Goal: Navigation & Orientation: Find specific page/section

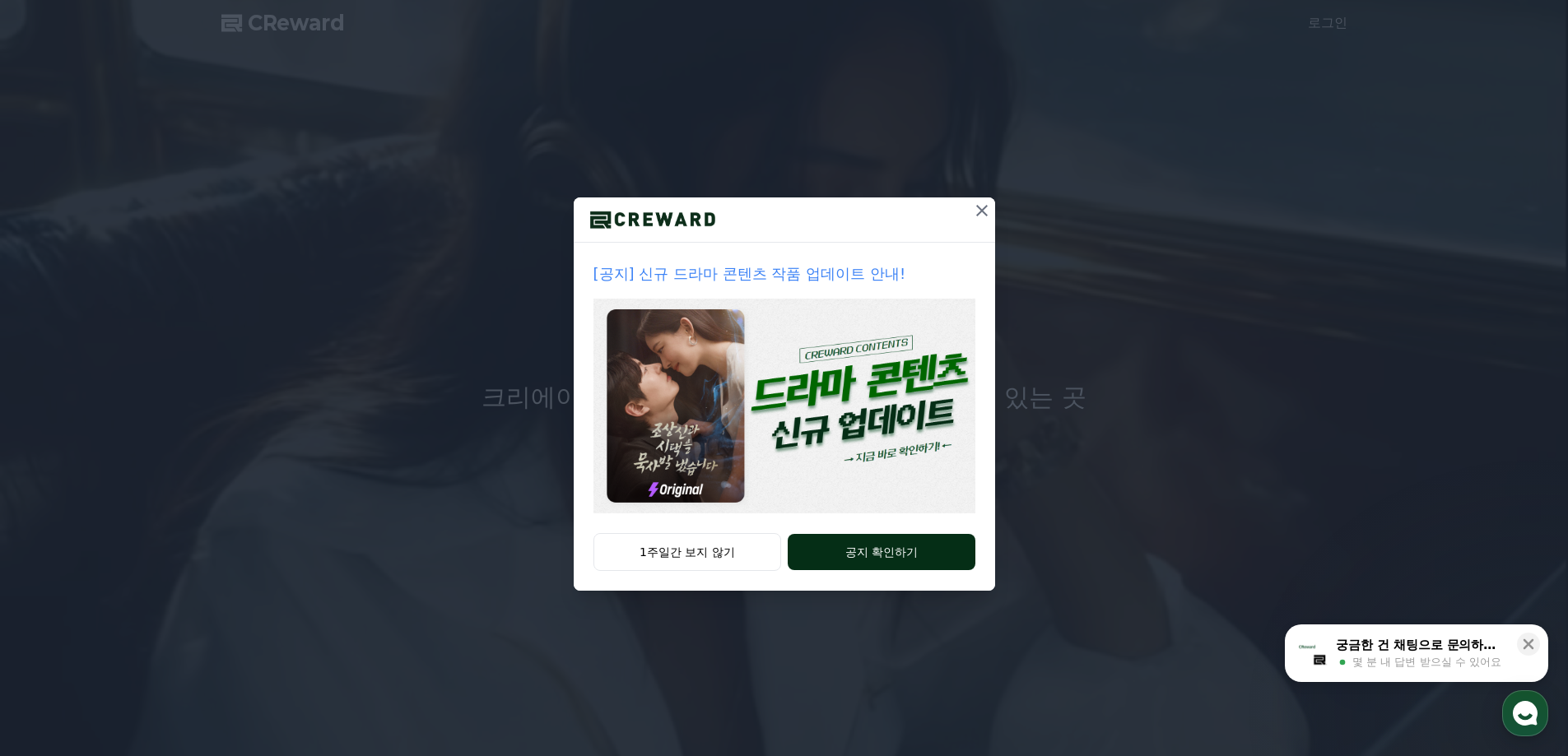
click at [907, 560] on button "공지 확인하기" at bounding box center [881, 552] width 187 height 36
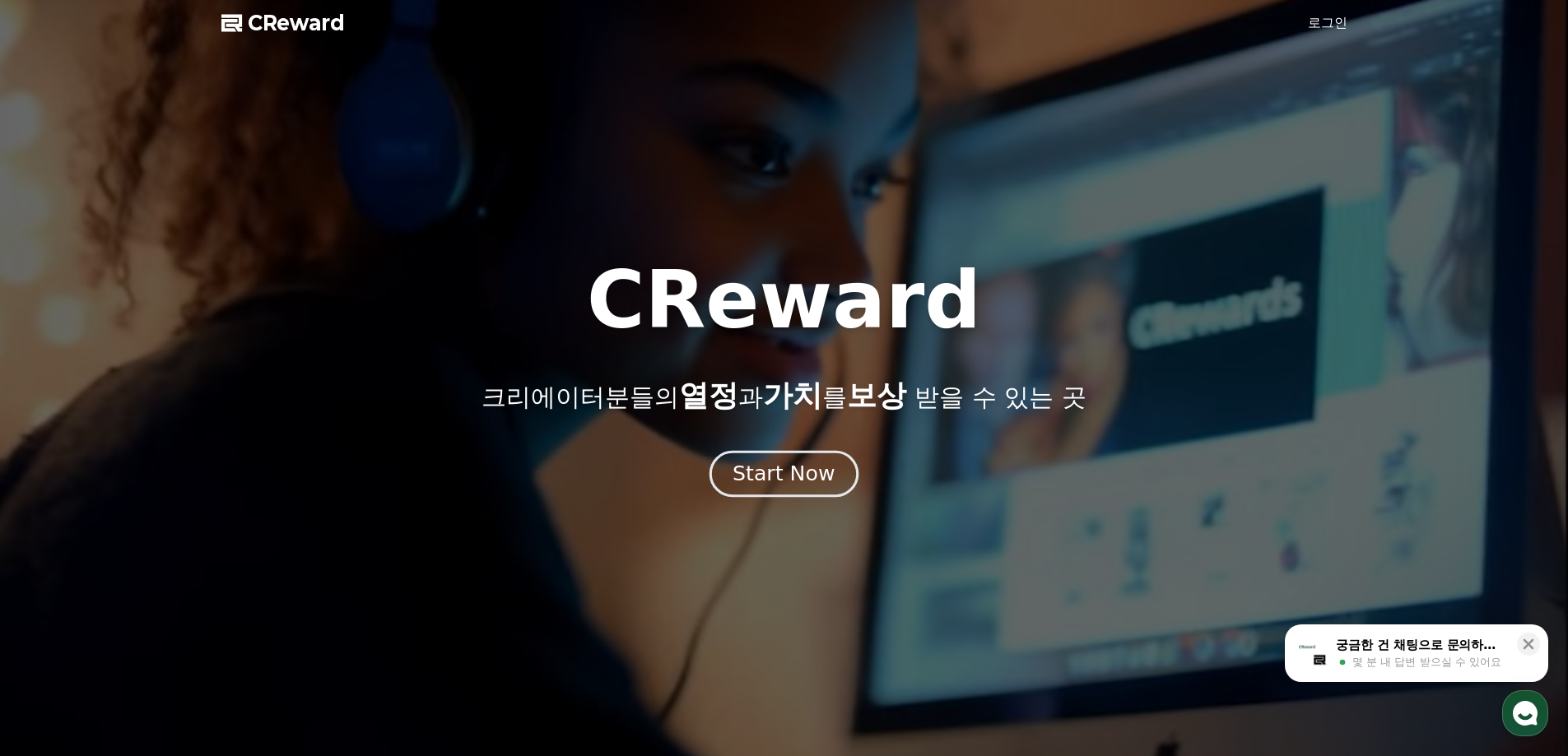
click at [764, 480] on div "Start Now" at bounding box center [783, 474] width 102 height 28
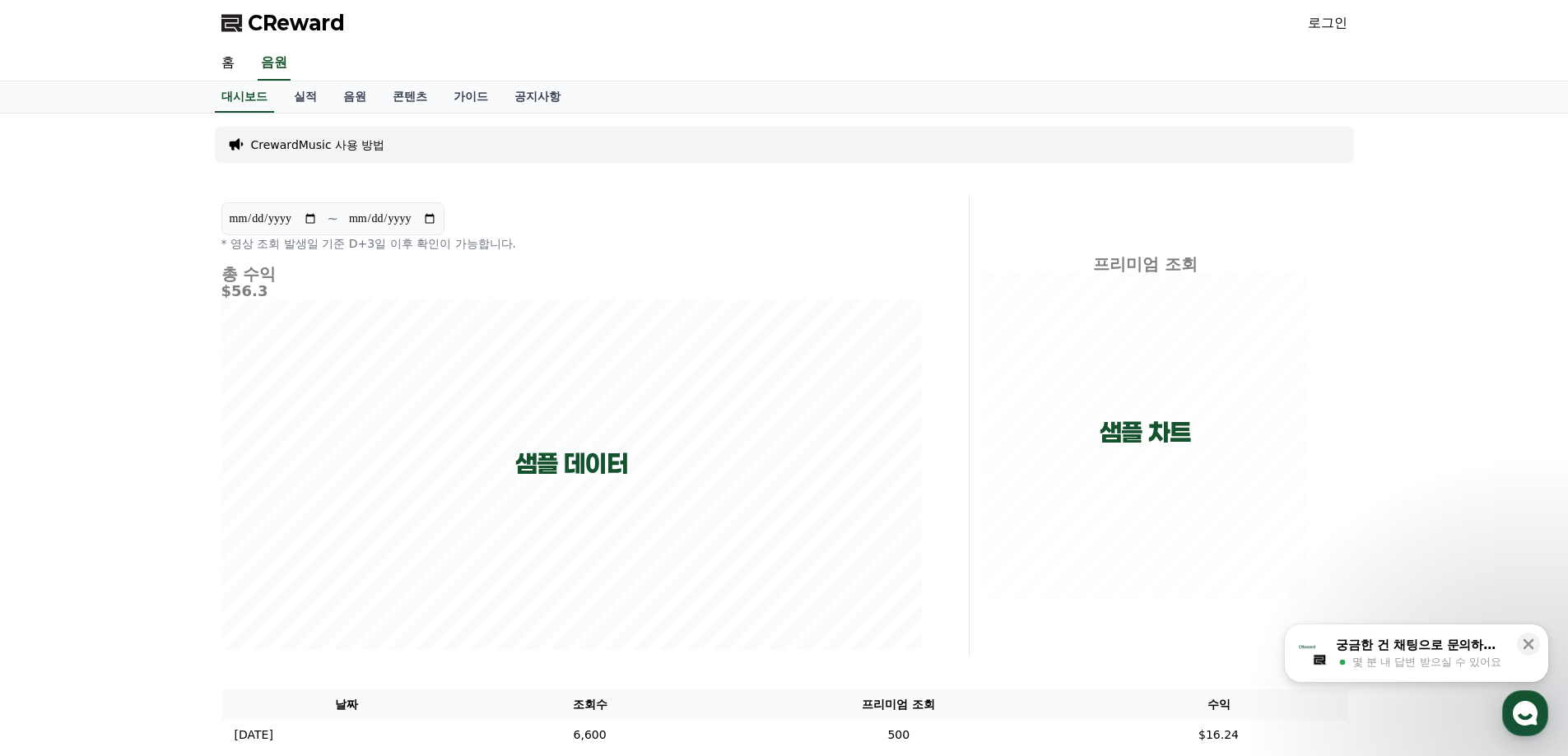
click at [1327, 16] on link "로그인" at bounding box center [1328, 22] width 39 height 20
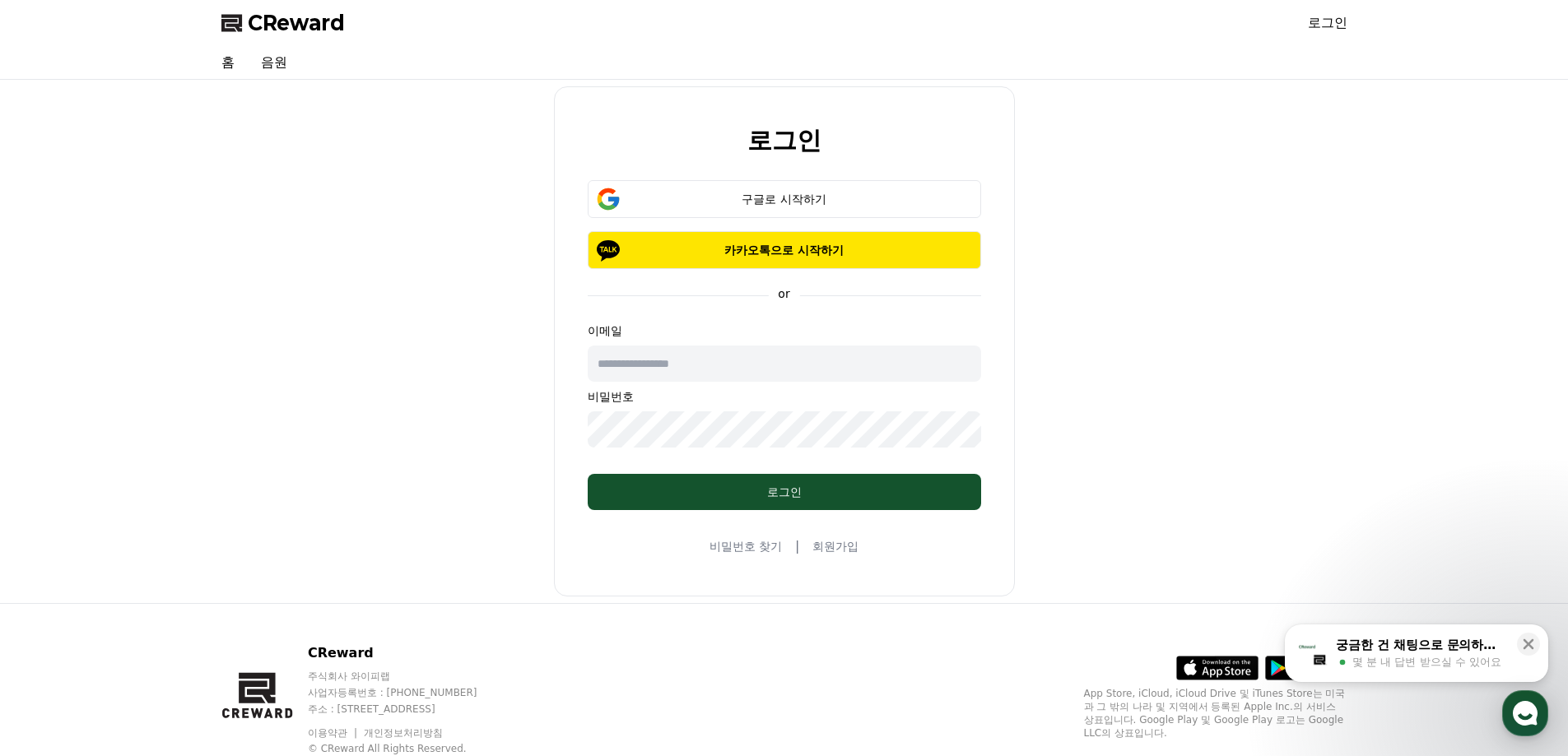
click at [322, 15] on span "CReward" at bounding box center [297, 23] width 97 height 26
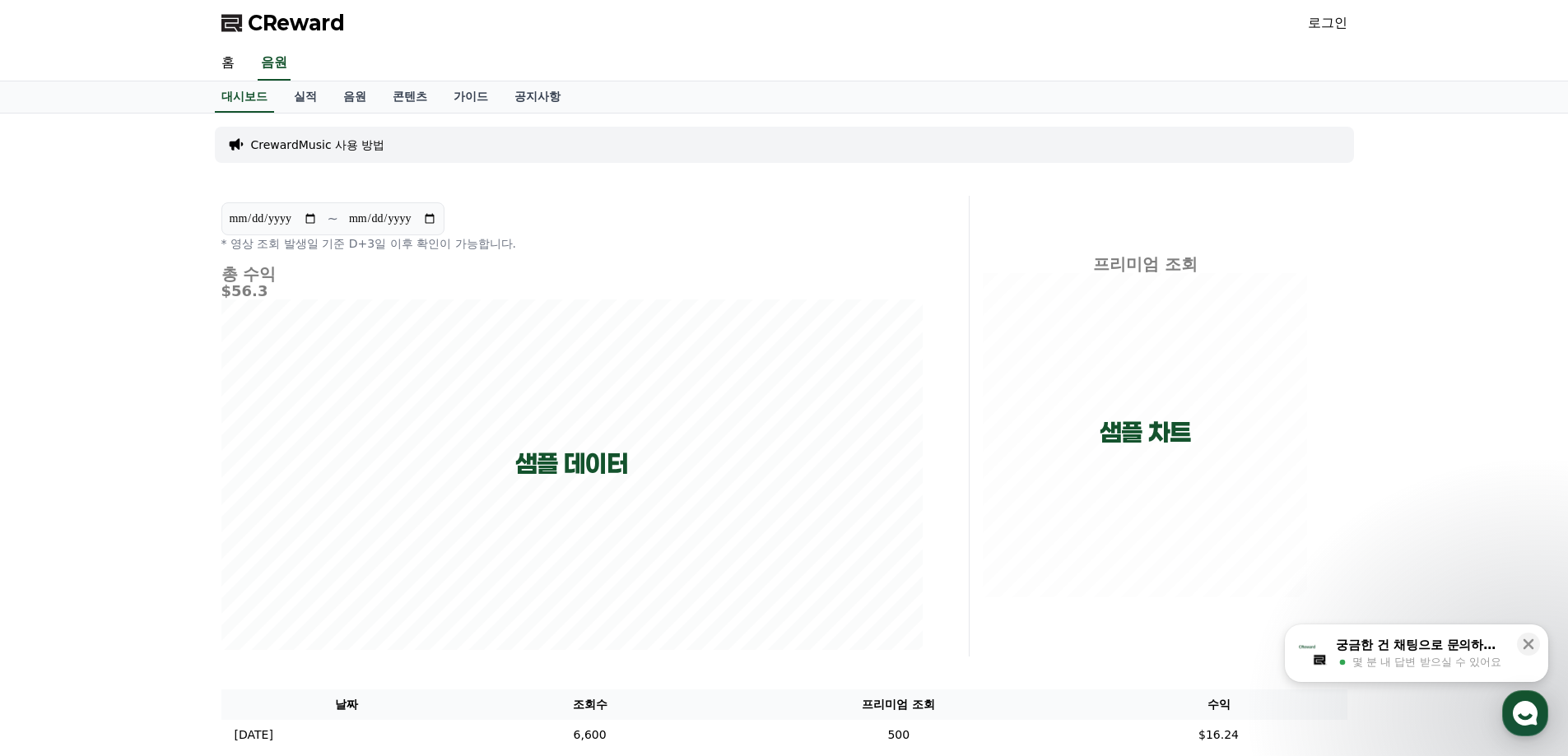
click at [288, 12] on span "CReward" at bounding box center [297, 23] width 97 height 26
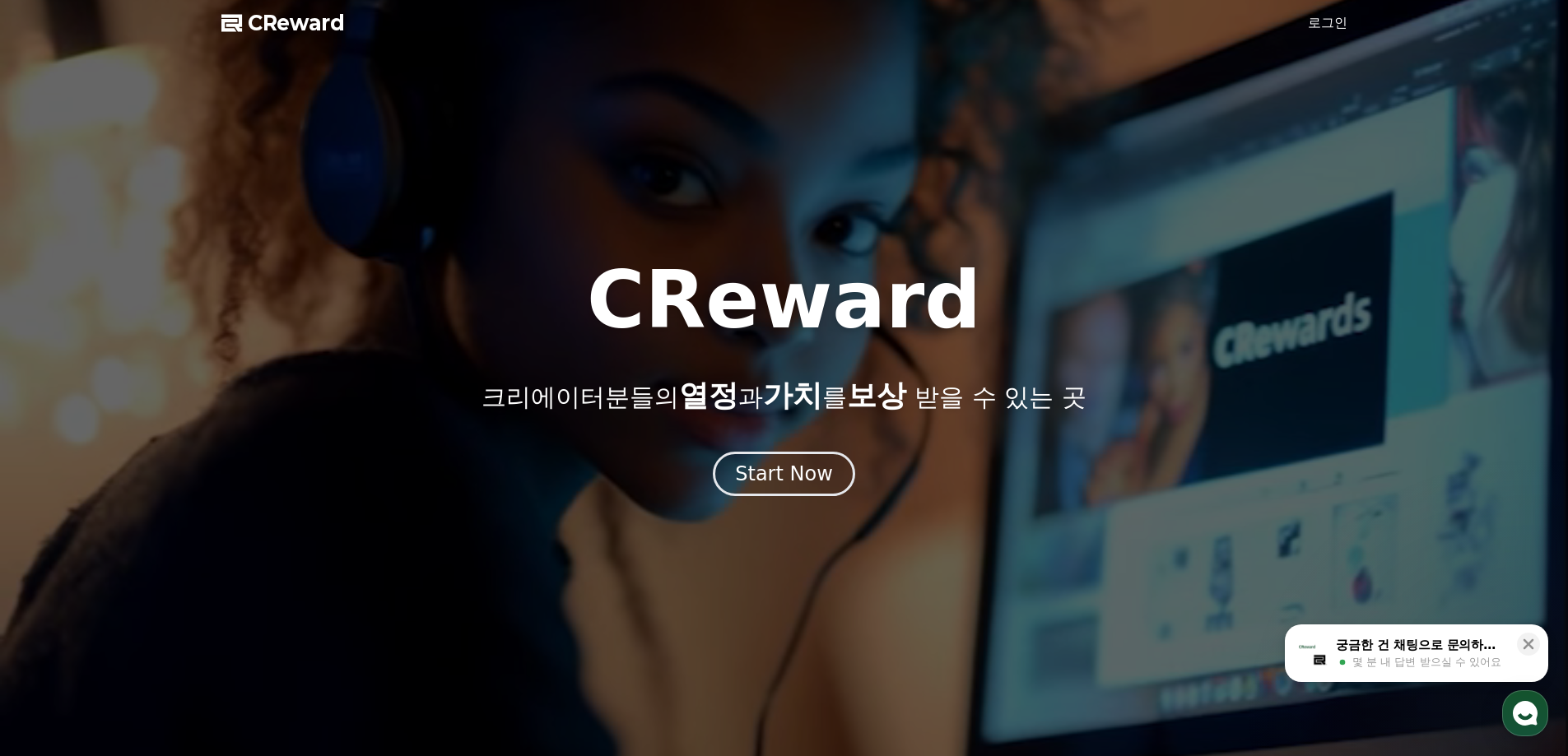
click at [335, 24] on span "CReward" at bounding box center [297, 23] width 97 height 26
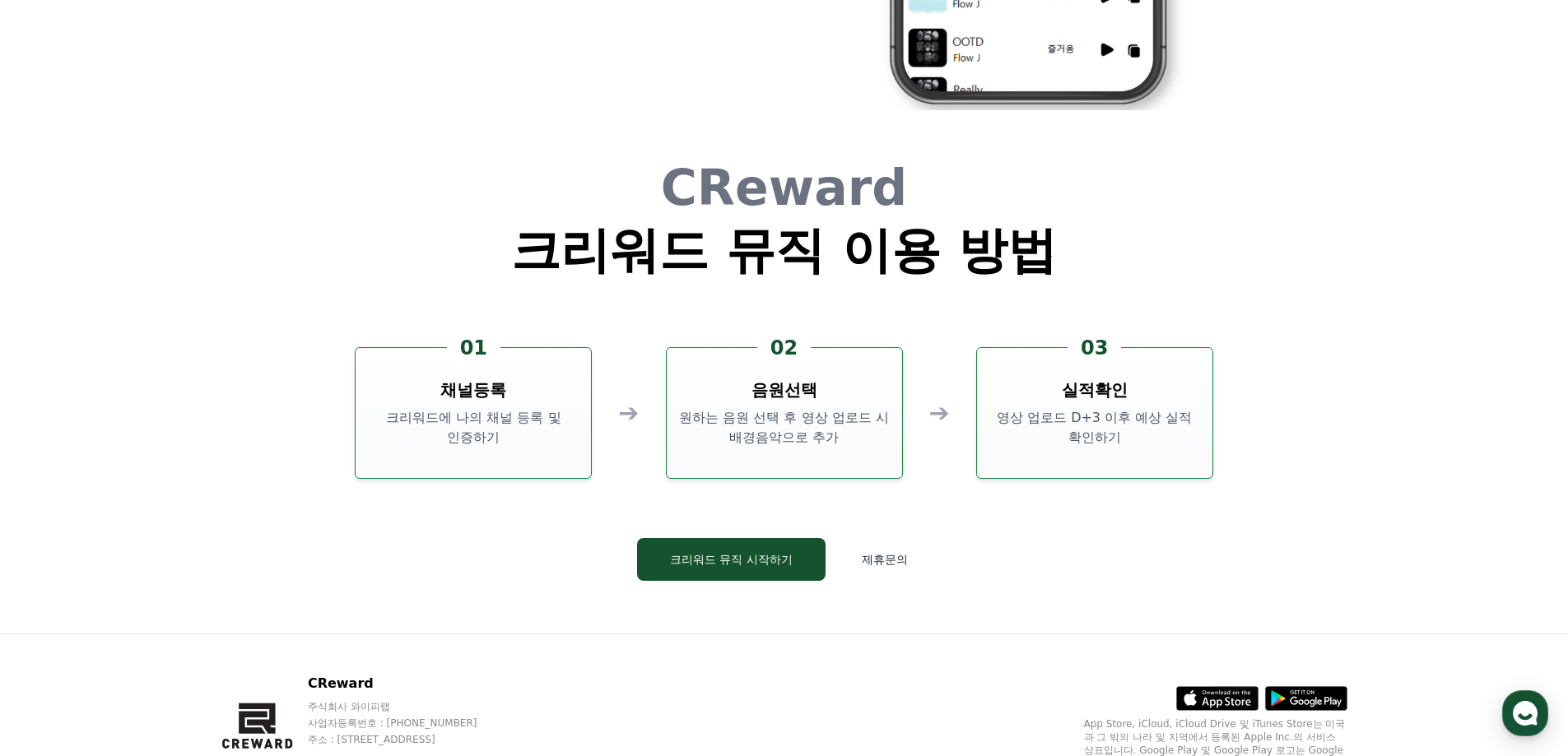
scroll to position [4459, 0]
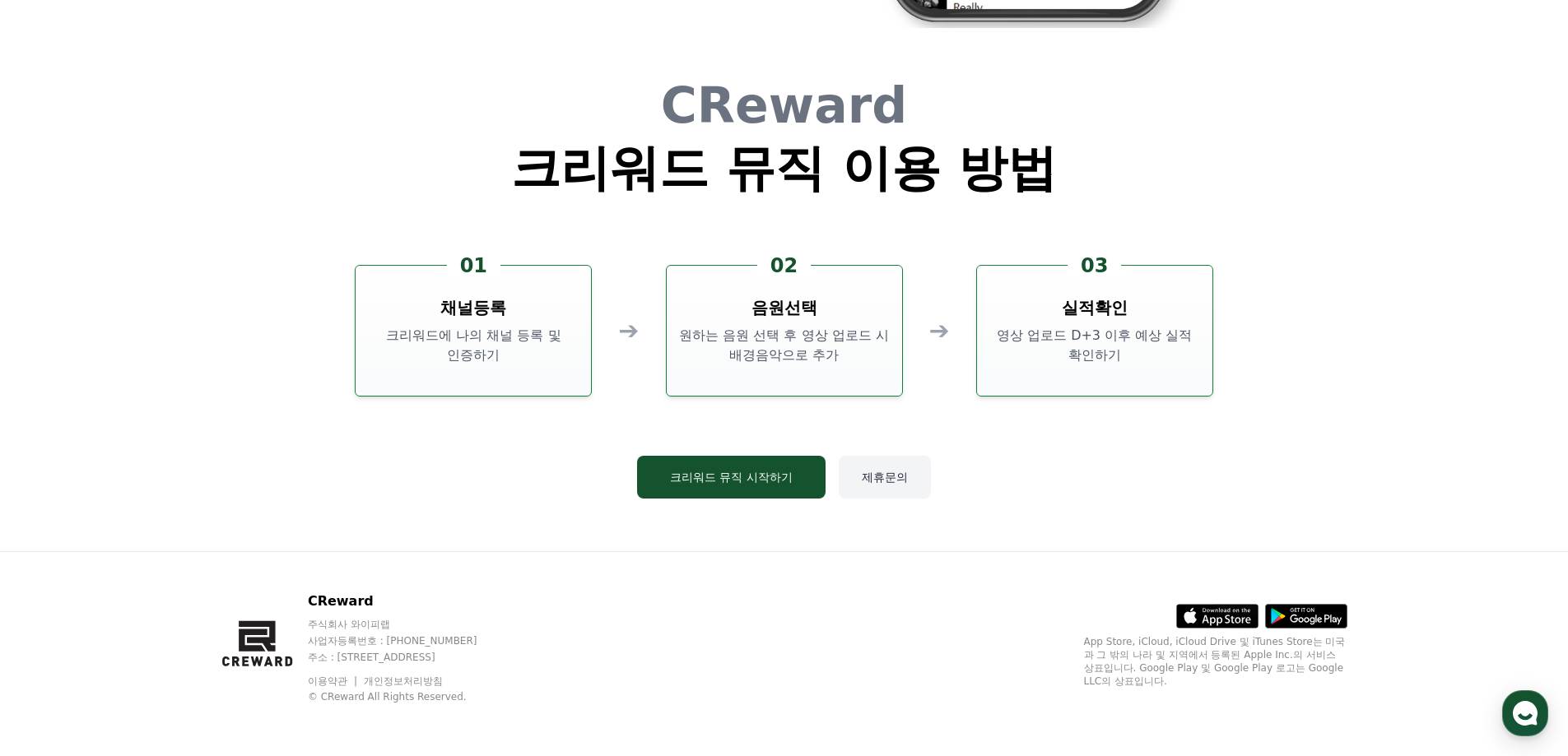
click at [912, 470] on button "제휴문의" at bounding box center [884, 477] width 93 height 43
